Goal: Information Seeking & Learning: Learn about a topic

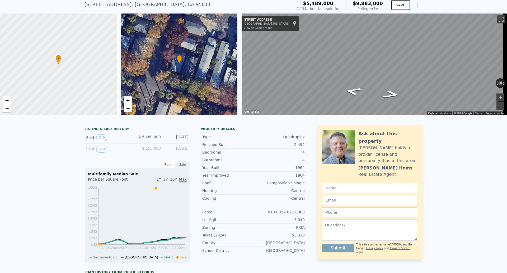
scroll to position [25, 0]
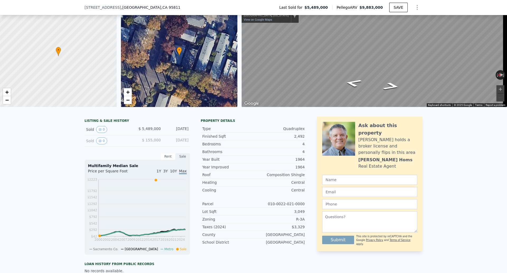
click at [158, 142] on span "$ 155,000" at bounding box center [151, 140] width 19 height 4
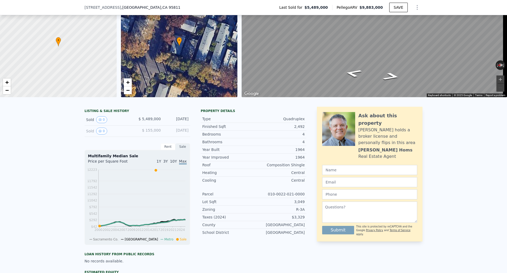
scroll to position [51, 0]
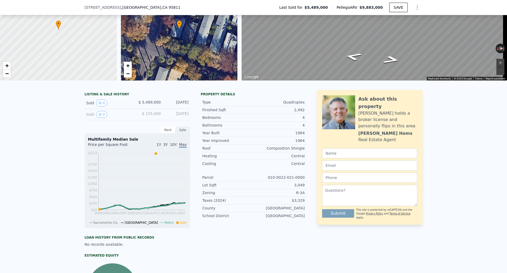
click at [151, 104] on span "$ 5,489,000" at bounding box center [150, 102] width 22 height 4
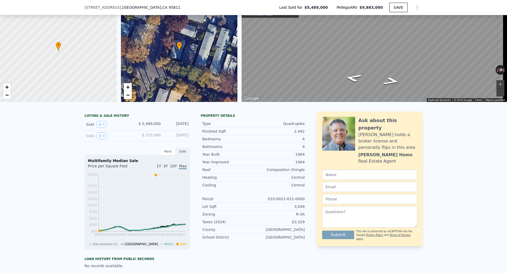
scroll to position [2, 0]
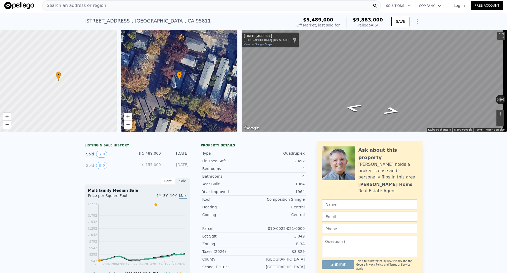
click at [183, 79] on div "• + −" at bounding box center [179, 80] width 117 height 101
click at [99, 155] on icon "View historical data" at bounding box center [100, 153] width 3 height 3
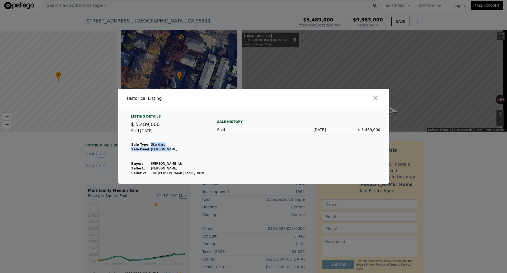
drag, startPoint x: 146, startPoint y: 145, endPoint x: 172, endPoint y: 150, distance: 26.3
click at [172, 150] on tbody "Sale Type: Standard Sale Deed: Grant Deed Buyer : Buzz Oates Llc Seller 1 : Rab…" at bounding box center [167, 158] width 73 height 33
click at [172, 150] on td "[PERSON_NAME]" at bounding box center [178, 149] width 54 height 5
drag, startPoint x: 163, startPoint y: 149, endPoint x: 149, endPoint y: 150, distance: 13.8
click at [151, 150] on td "[PERSON_NAME]" at bounding box center [178, 149] width 54 height 5
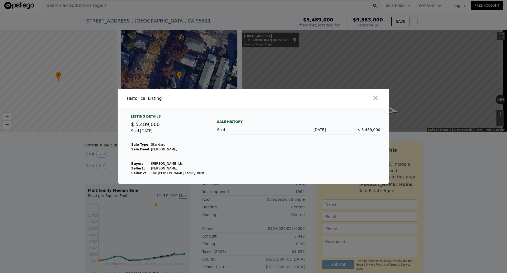
click at [191, 146] on div "Listing Details $ 5,489,000 Sold Nov 30, 2016 Sale Type: Standard Sale Deed: Gr…" at bounding box center [168, 144] width 82 height 61
click at [374, 99] on icon "button" at bounding box center [375, 97] width 7 height 7
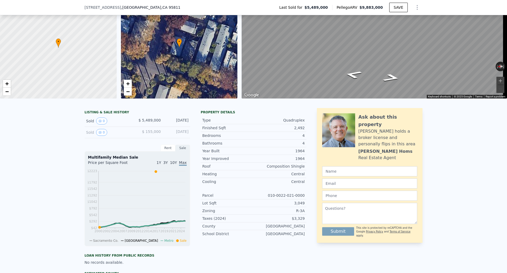
scroll to position [2, 0]
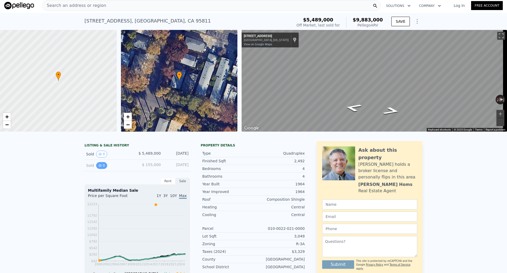
click at [99, 167] on icon "View historical data" at bounding box center [100, 165] width 3 height 3
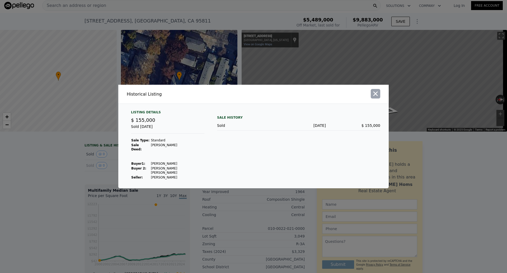
click at [378, 97] on icon "button" at bounding box center [375, 93] width 7 height 7
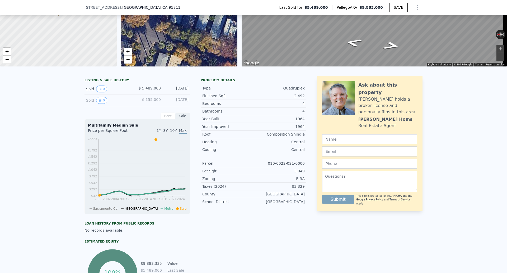
scroll to position [26, 0]
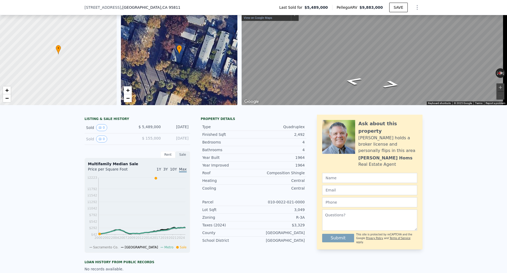
click at [299, 168] on div "1964" at bounding box center [279, 164] width 51 height 5
drag, startPoint x: 276, startPoint y: 176, endPoint x: 305, endPoint y: 177, distance: 28.6
click at [305, 177] on div "LISTING & SALE HISTORY Sold 0 $ 5,489,000 [DATE] Sold 0 $ 155,000 [DATE] Rent S…" at bounding box center [254, 226] width 338 height 224
click at [303, 183] on div "Central" at bounding box center [279, 180] width 51 height 5
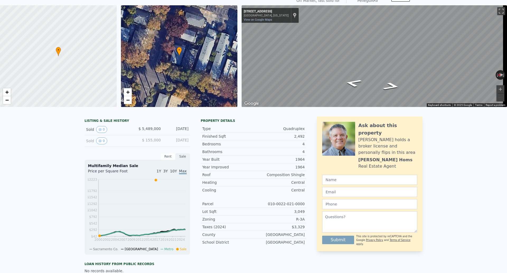
scroll to position [2, 0]
